Goal: Find specific page/section: Find specific page/section

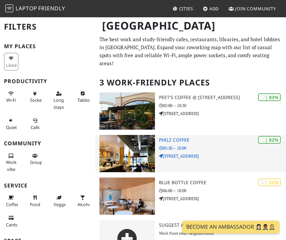
scroll to position [15, 0]
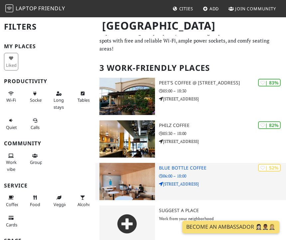
click at [219, 179] on div "| 52% Blue Bottle Coffee 06:00 – 18:00 [STREET_ADDRESS]" at bounding box center [222, 181] width 127 height 37
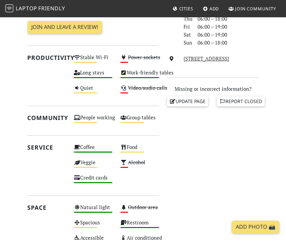
scroll to position [209, 0]
